Goal: Task Accomplishment & Management: Manage account settings

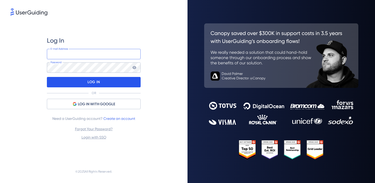
type input "[PERSON_NAME][EMAIL_ADDRESS][DOMAIN_NAME]"
click at [86, 82] on div "LOG IN" at bounding box center [94, 82] width 94 height 10
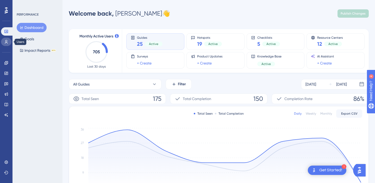
click at [7, 42] on icon at bounding box center [6, 42] width 3 height 4
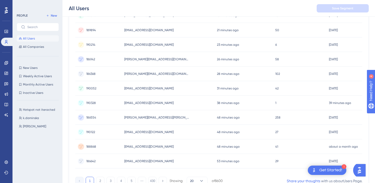
scroll to position [235, 0]
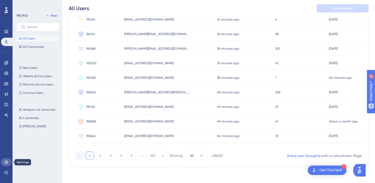
click at [6, 164] on icon at bounding box center [6, 162] width 4 height 4
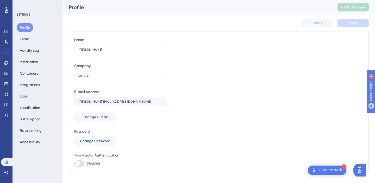
scroll to position [10, 0]
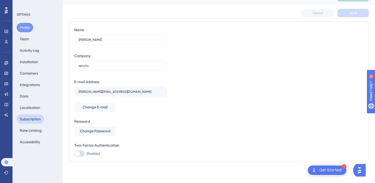
click at [38, 119] on button "Subscription" at bounding box center [30, 118] width 27 height 9
